Goal: Transaction & Acquisition: Download file/media

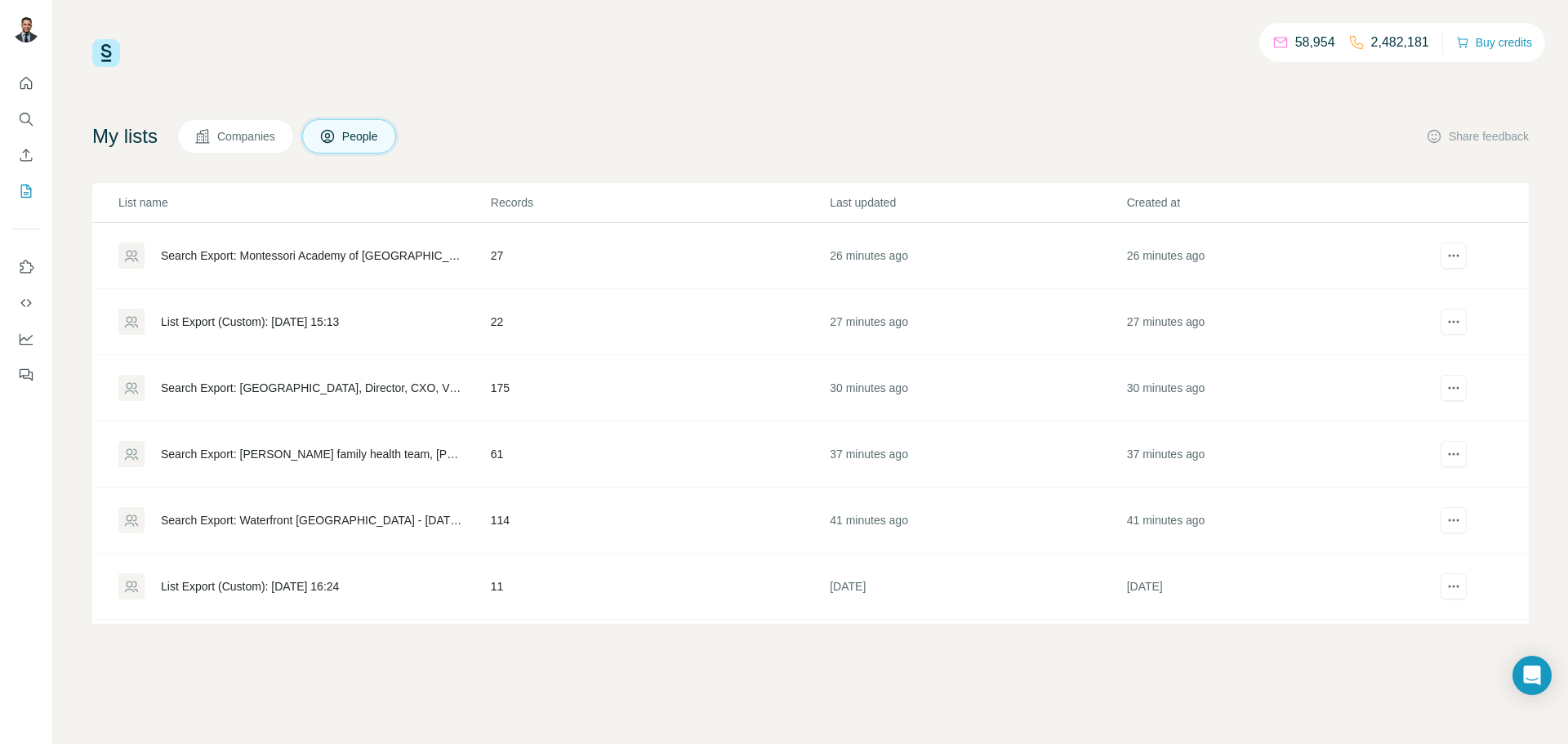
click at [278, 258] on div "Search Export: Montessori Academy of [GEOGRAPHIC_DATA] - [GEOGRAPHIC_DATA], Dir…" at bounding box center [312, 256] width 302 height 16
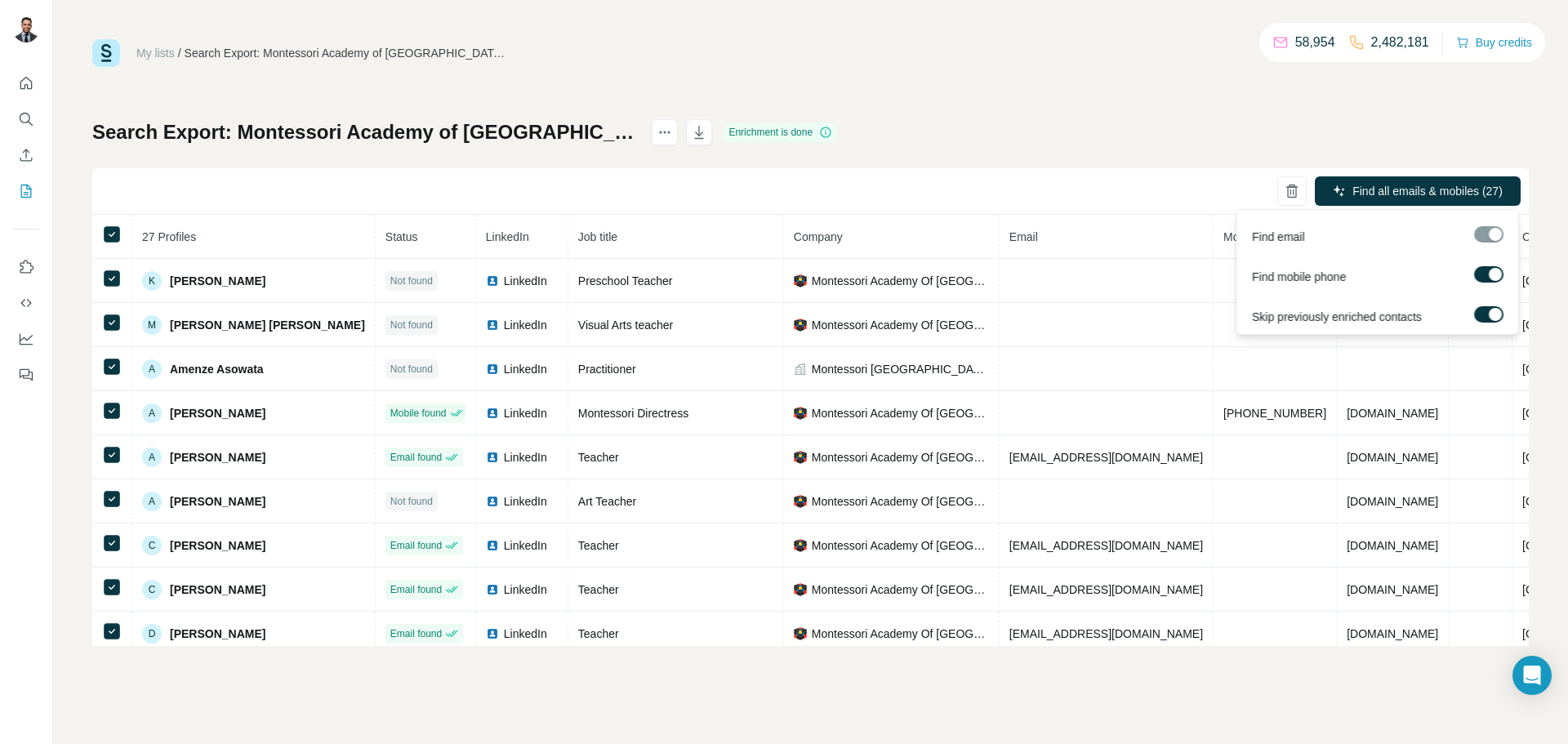
click at [1483, 241] on div at bounding box center [1488, 234] width 29 height 16
click at [1494, 231] on div at bounding box center [1488, 234] width 29 height 16
drag, startPoint x: 1141, startPoint y: 123, endPoint x: 1151, endPoint y: 122, distance: 10.0
click at [1141, 122] on div "Search Export: Montessori Academy of [GEOGRAPHIC_DATA] - [GEOGRAPHIC_DATA], Dir…" at bounding box center [810, 383] width 1436 height 527
drag, startPoint x: 573, startPoint y: 174, endPoint x: 554, endPoint y: 175, distance: 19.0
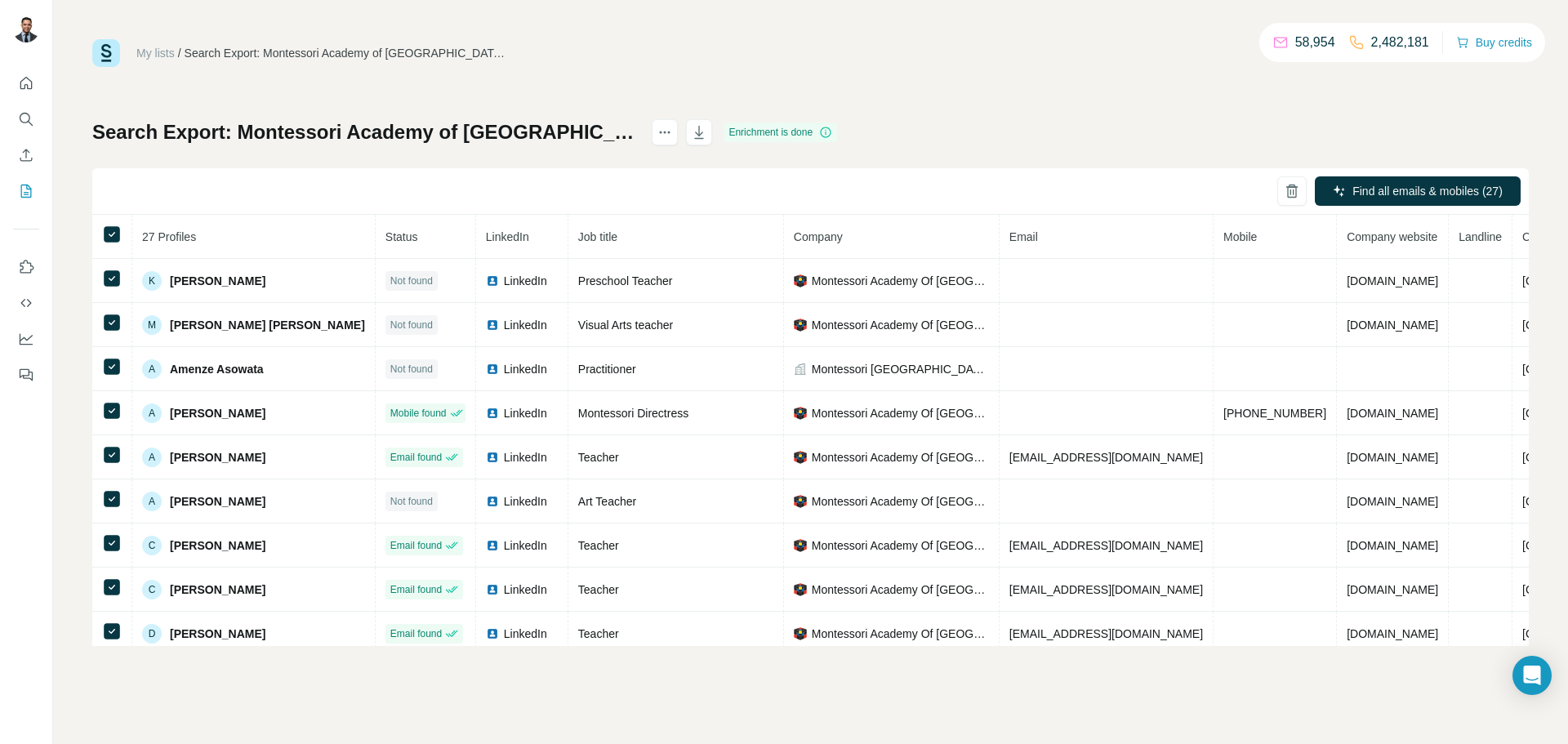
click at [571, 174] on div "Find all emails & mobiles (27)" at bounding box center [810, 191] width 1436 height 47
click at [708, 134] on icon "button" at bounding box center [699, 132] width 16 height 16
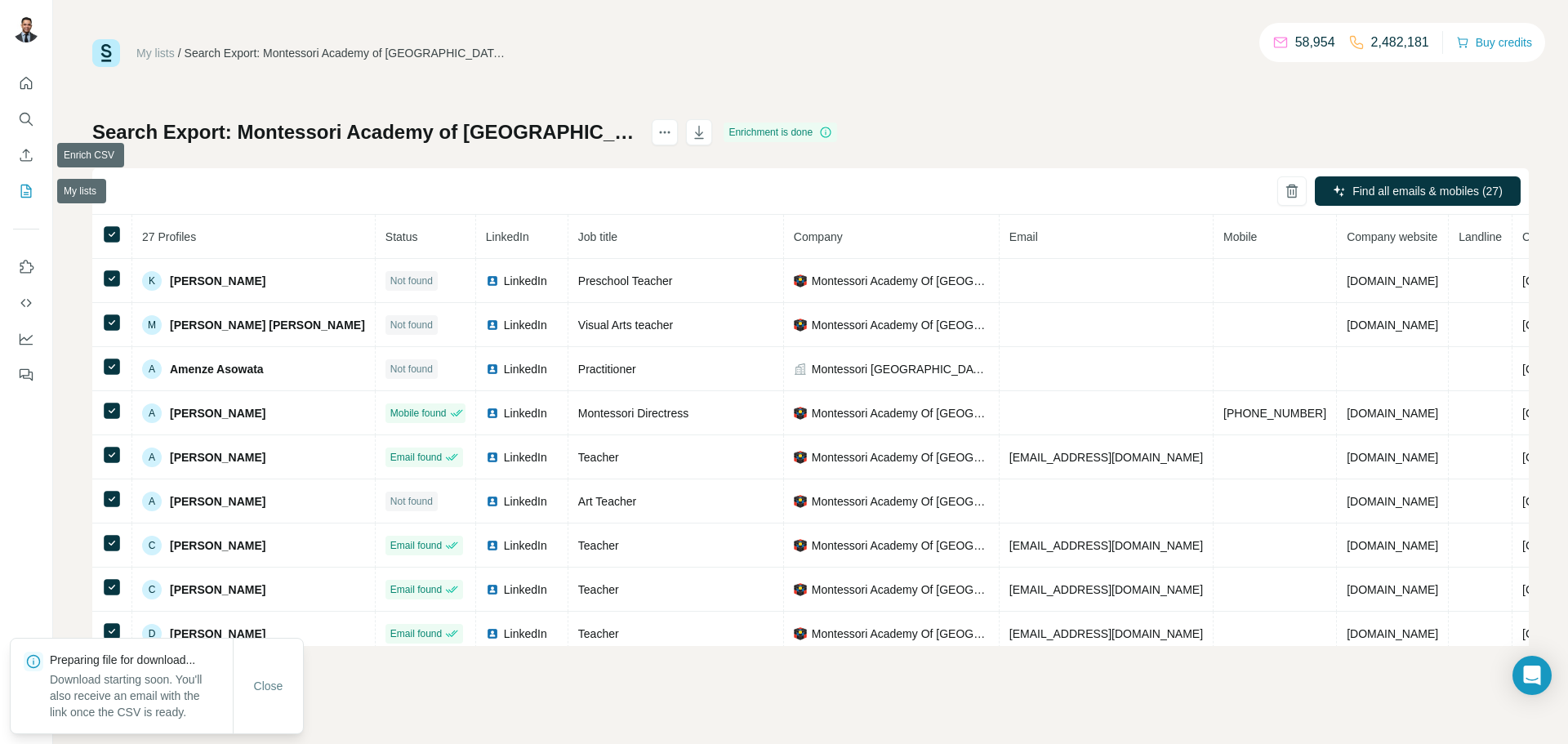
click at [35, 191] on button "My lists" at bounding box center [27, 190] width 27 height 29
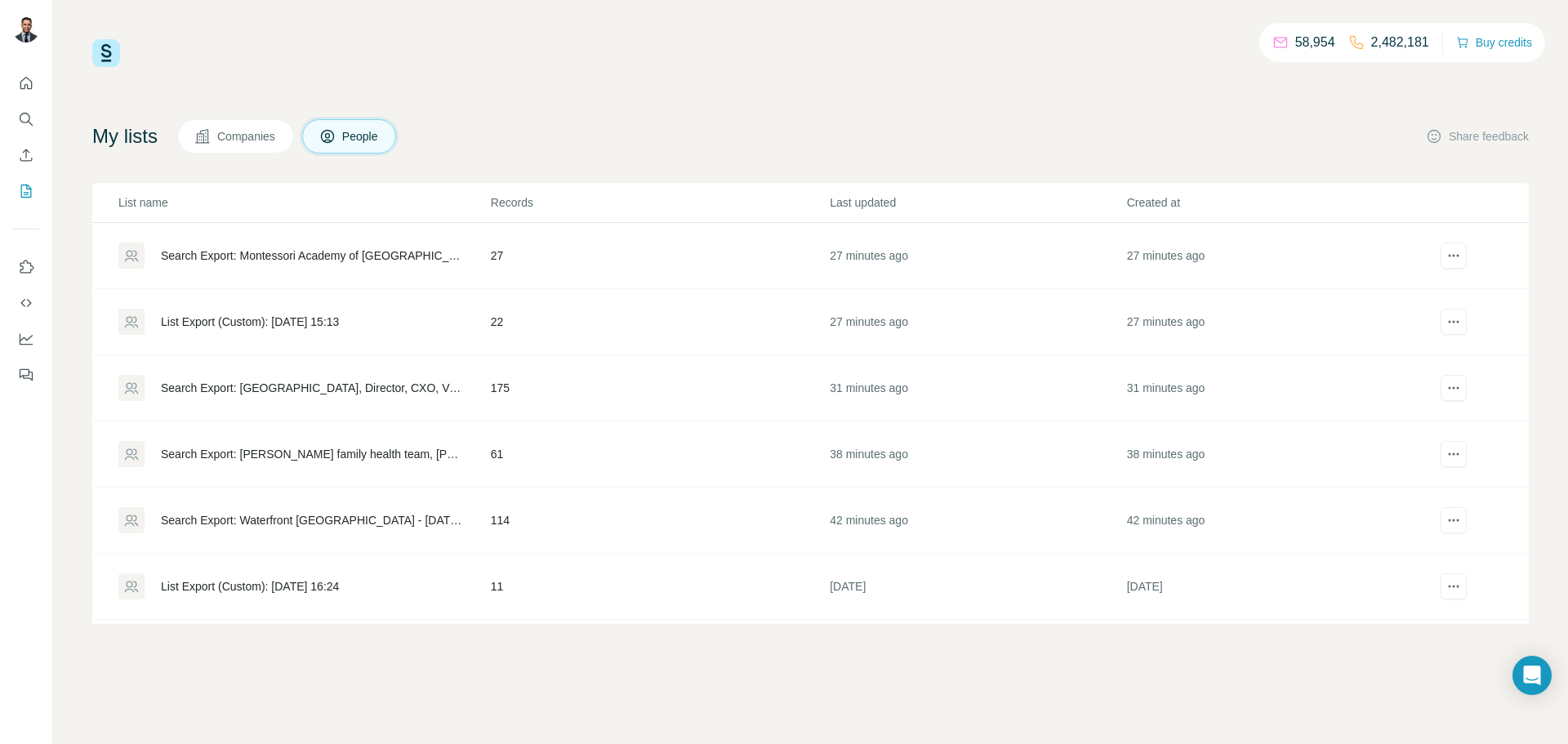
click at [325, 322] on div "List Export (Custom): [DATE] 15:13" at bounding box center [249, 322] width 178 height 16
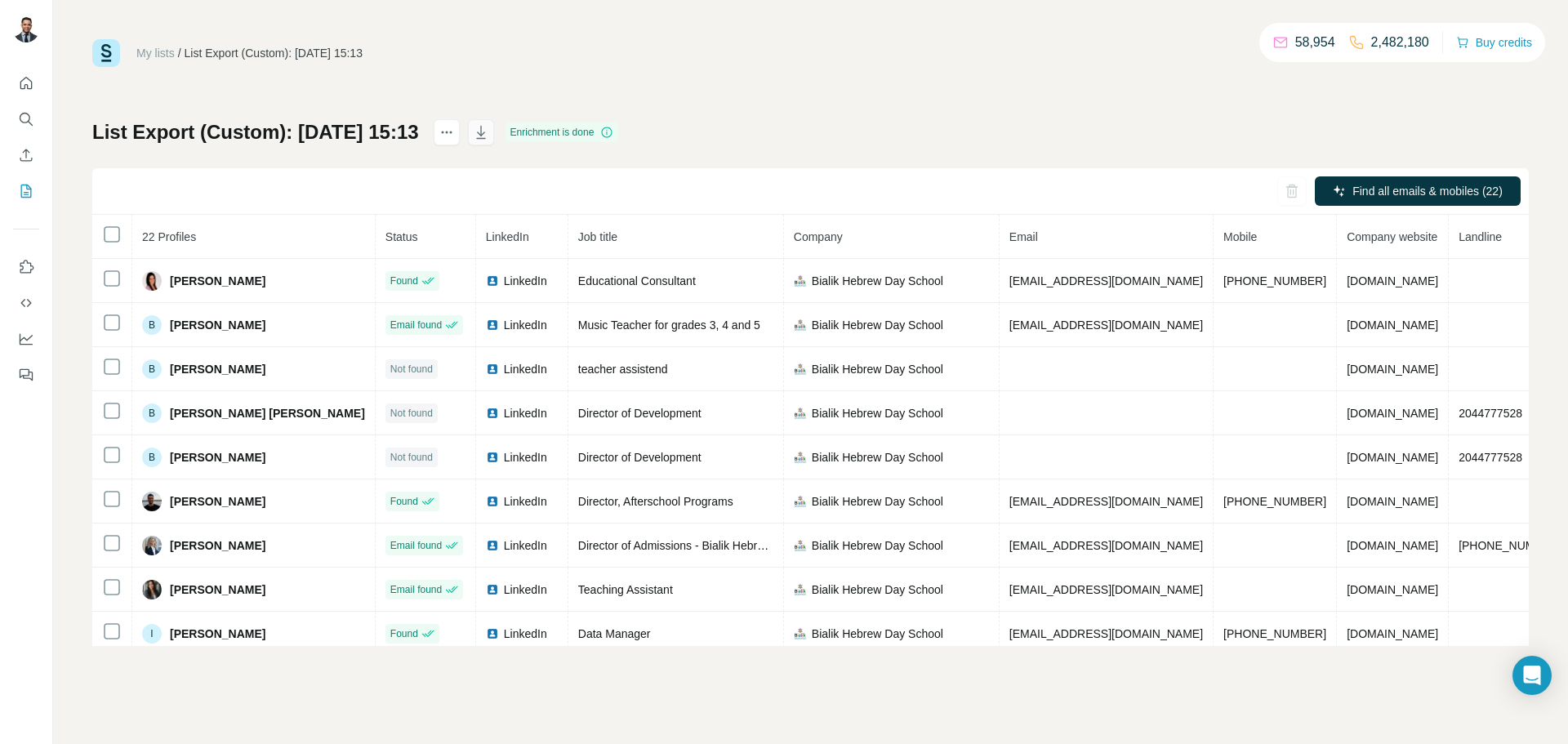
click at [494, 131] on button "button" at bounding box center [481, 133] width 27 height 27
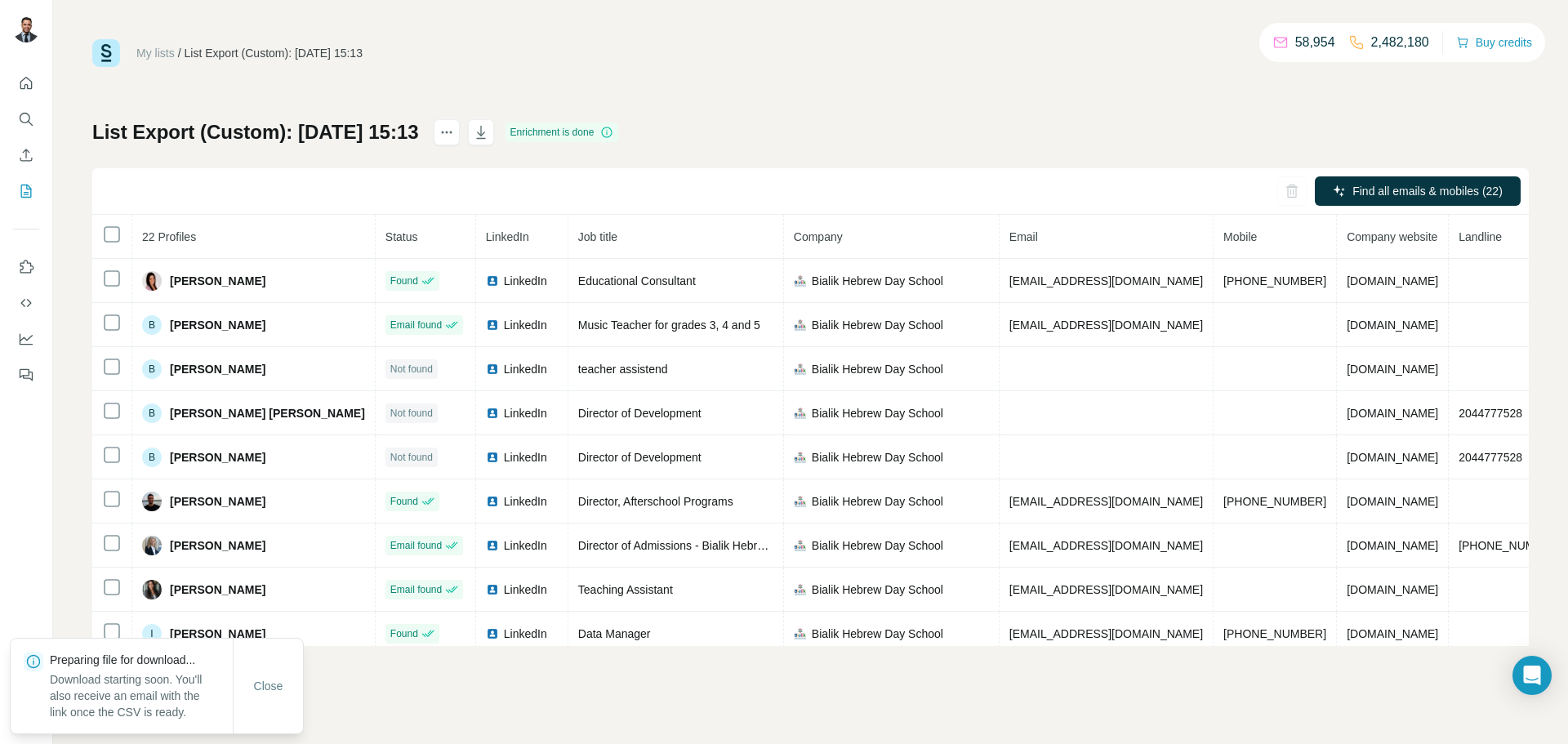
click at [831, 118] on div "My lists / List Export (Custom): [DATE] 15:13 58,954 2,482,180 Buy credits List…" at bounding box center [810, 342] width 1436 height 607
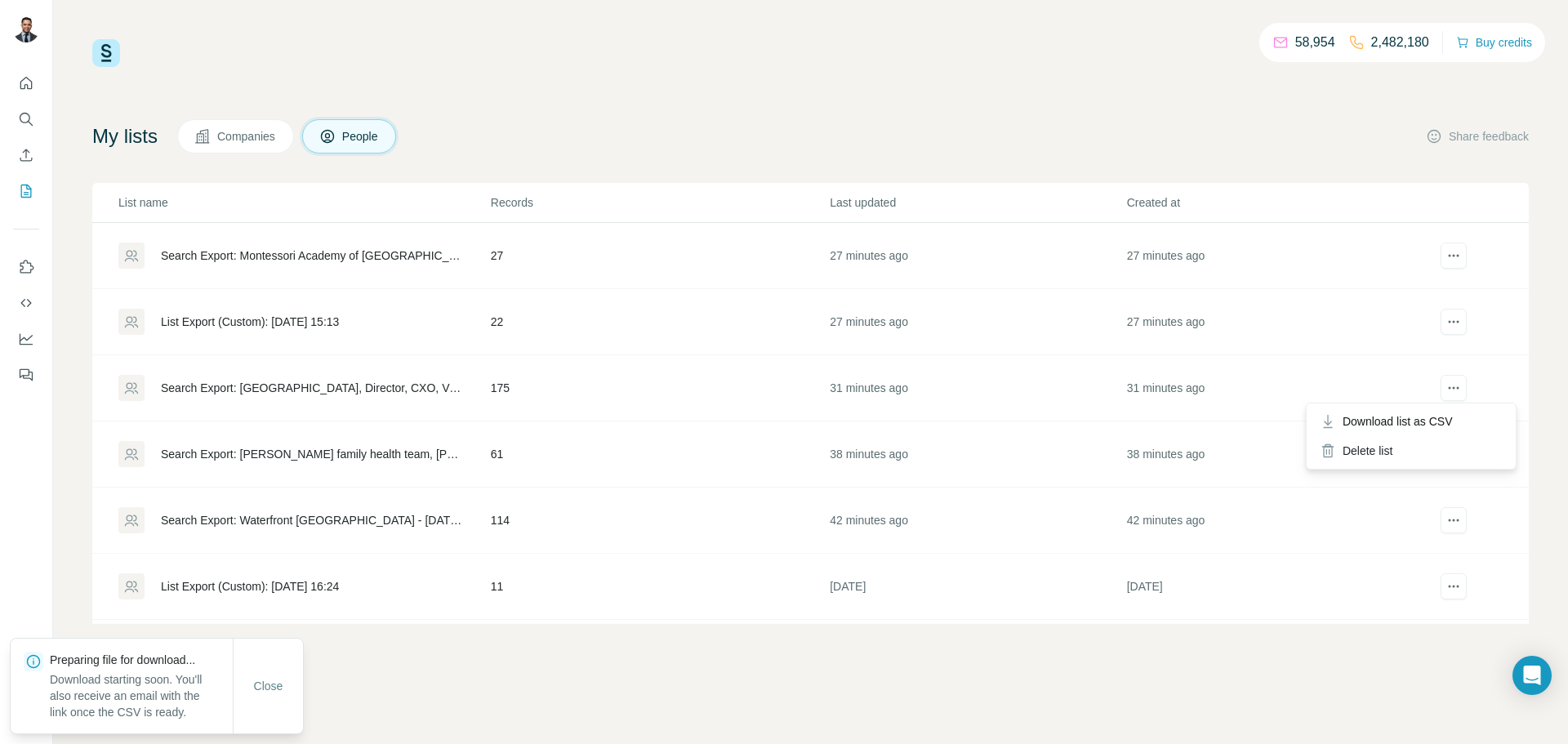
drag, startPoint x: 1434, startPoint y: 410, endPoint x: 1421, endPoint y: 420, distance: 16.4
click at [1435, 410] on div "Download list as CSV" at bounding box center [1411, 421] width 203 height 29
